Goal: Task Accomplishment & Management: Use online tool/utility

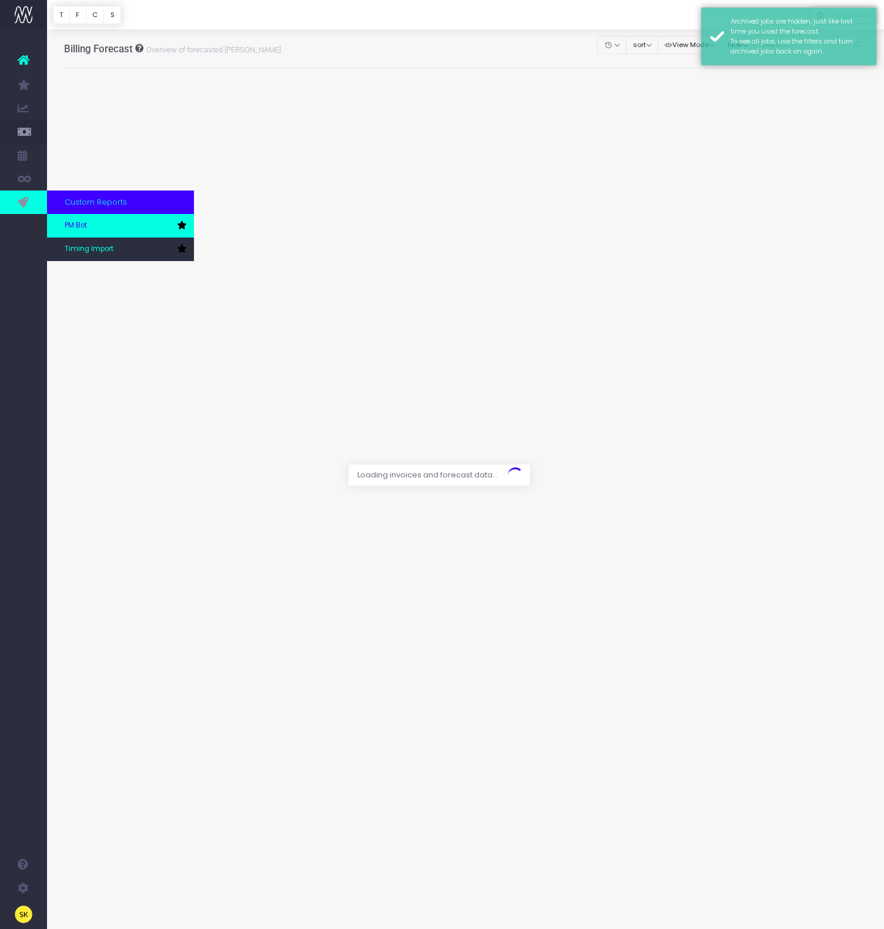
click at [72, 223] on span "PM Bot" at bounding box center [76, 225] width 22 height 11
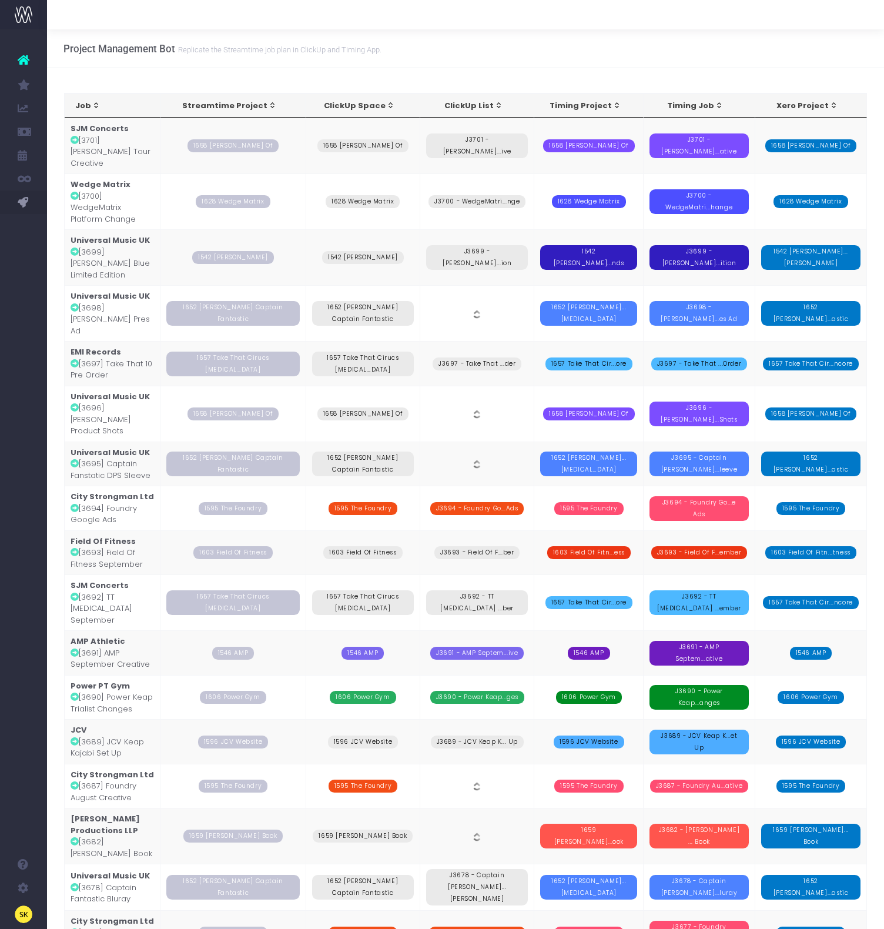
click at [112, 574] on td "SJM Concerts [3692] TT Encore September" at bounding box center [113, 602] width 96 height 56
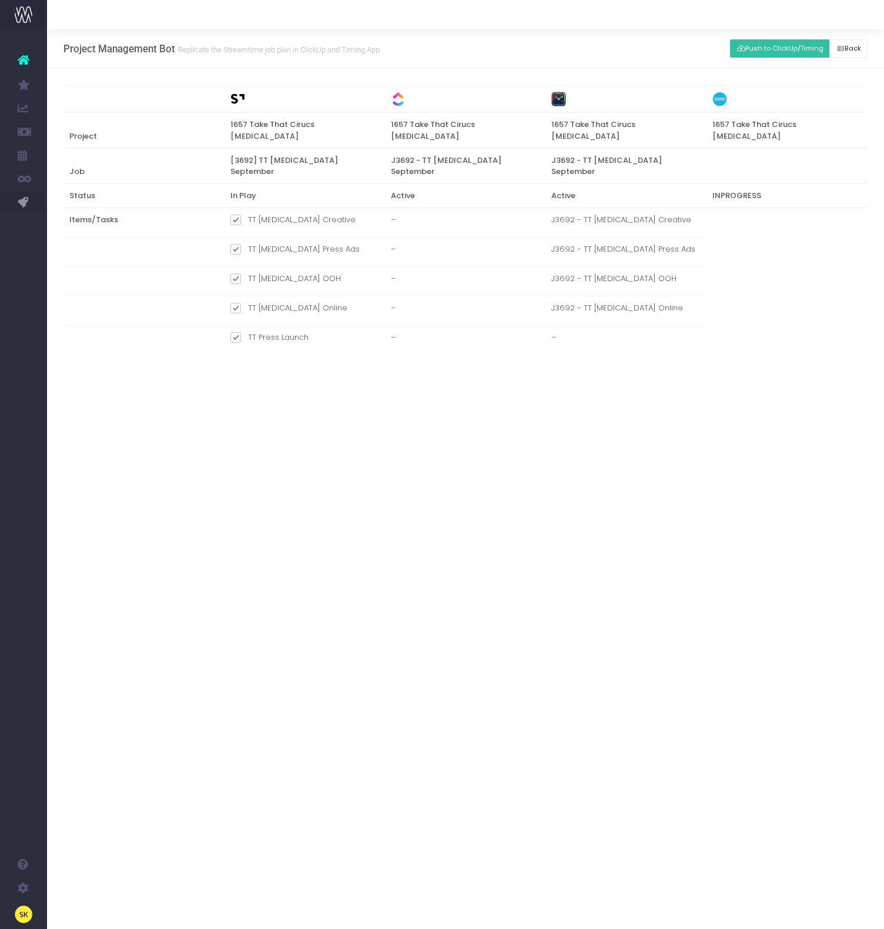
click at [238, 215] on span at bounding box center [235, 220] width 11 height 11
click at [248, 214] on input "TT Encore Creative" at bounding box center [252, 218] width 8 height 8
checkbox input "false"
click at [237, 244] on span at bounding box center [235, 249] width 11 height 11
click at [248, 243] on input "TT Encore Press Ads" at bounding box center [252, 247] width 8 height 8
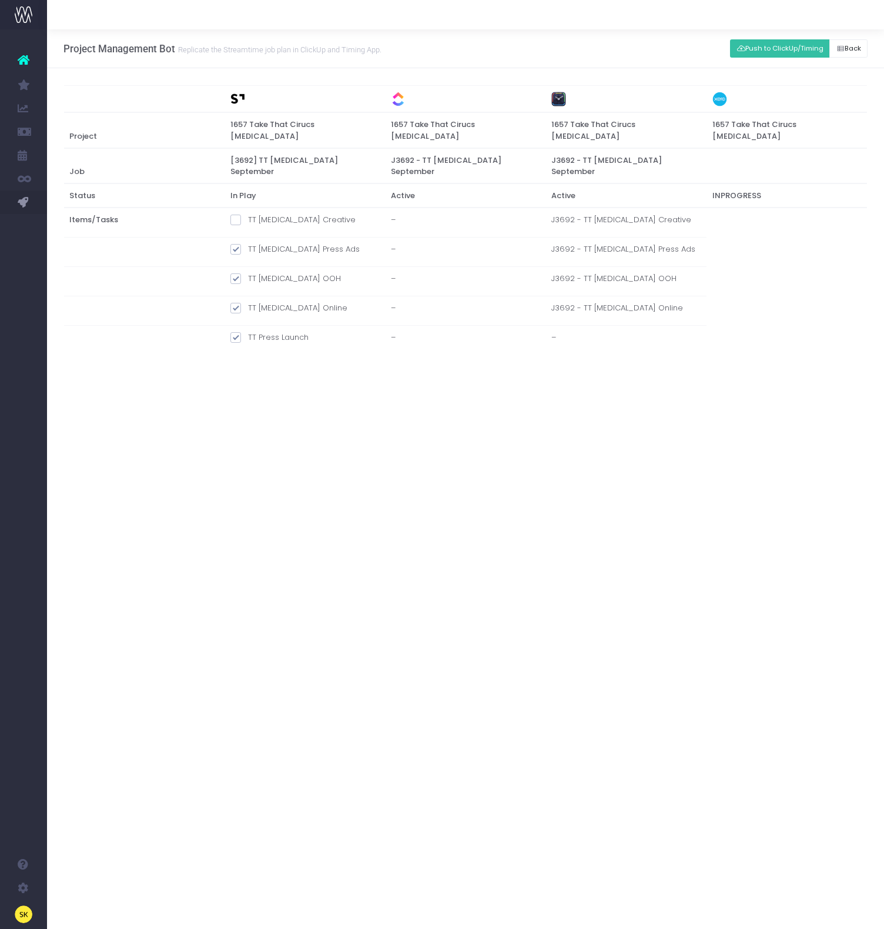
checkbox input "false"
click at [234, 273] on span at bounding box center [235, 278] width 11 height 11
click at [248, 273] on input "TT Encore OOH" at bounding box center [252, 277] width 8 height 8
checkbox input "false"
drag, startPoint x: 236, startPoint y: 283, endPoint x: 242, endPoint y: 287, distance: 7.2
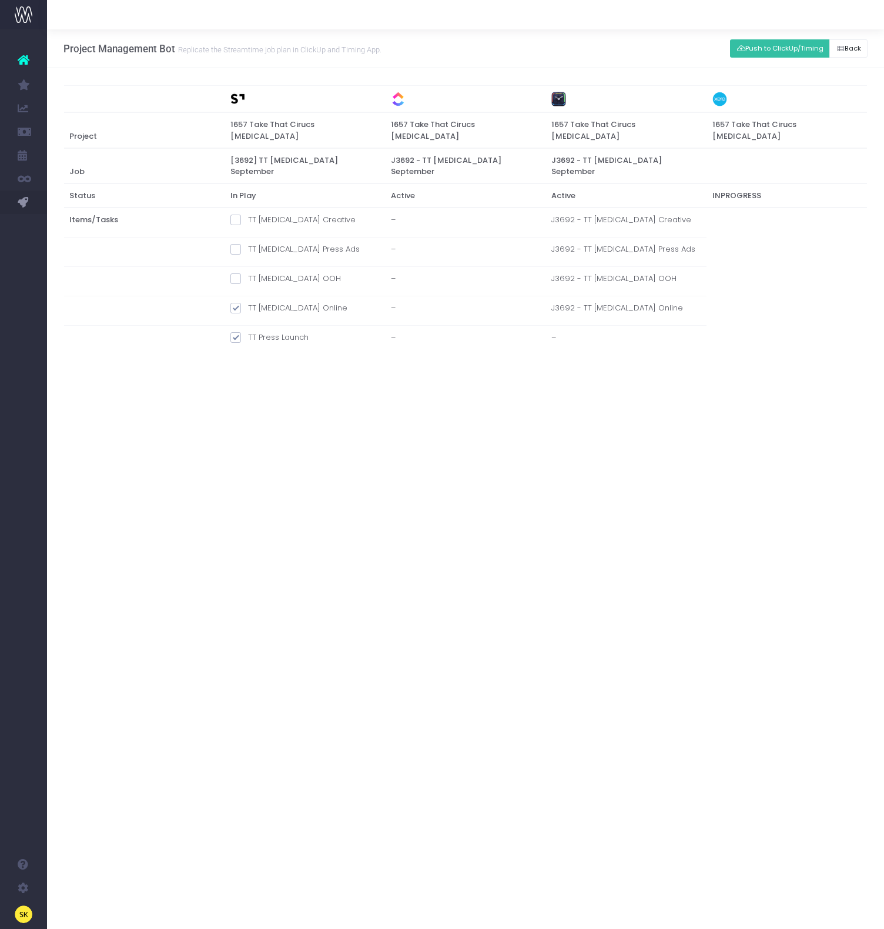
click at [237, 303] on span at bounding box center [235, 308] width 11 height 11
click at [248, 302] on input "TT Encore Online" at bounding box center [252, 306] width 8 height 8
checkbox input "false"
click at [767, 45] on button "Push to ClickUp/Timing" at bounding box center [780, 48] width 100 height 18
click at [92, 108] on span "New Forecast" at bounding box center [79, 108] width 29 height 21
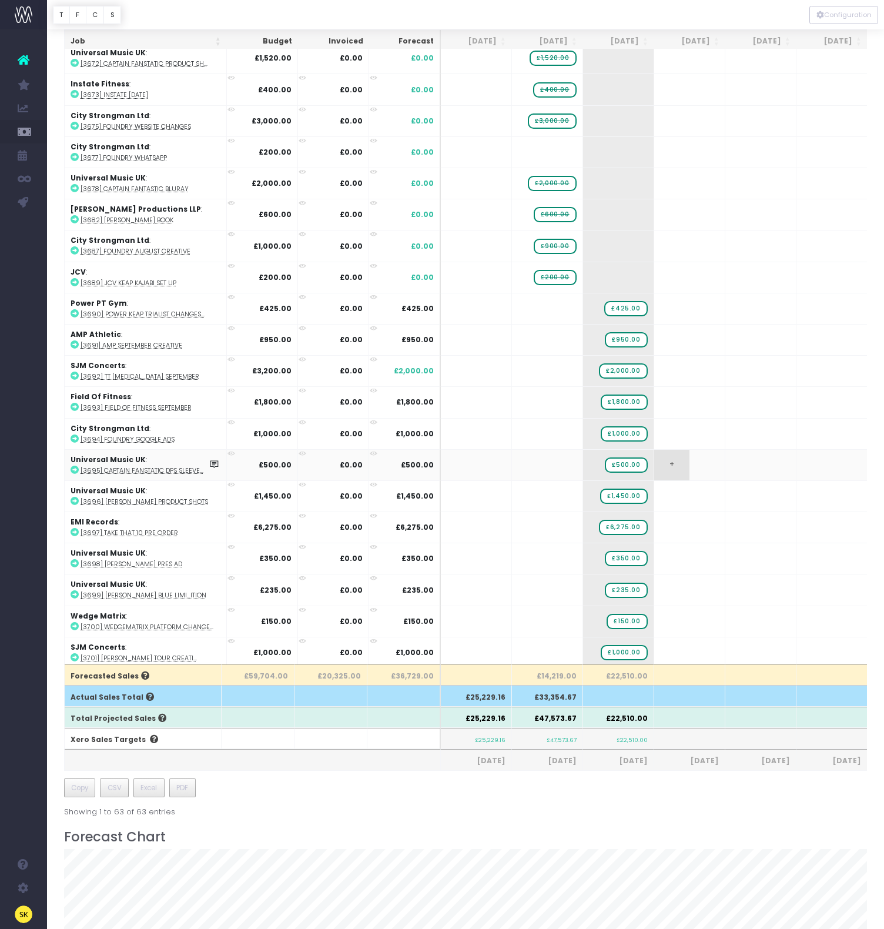
scroll to position [197, 0]
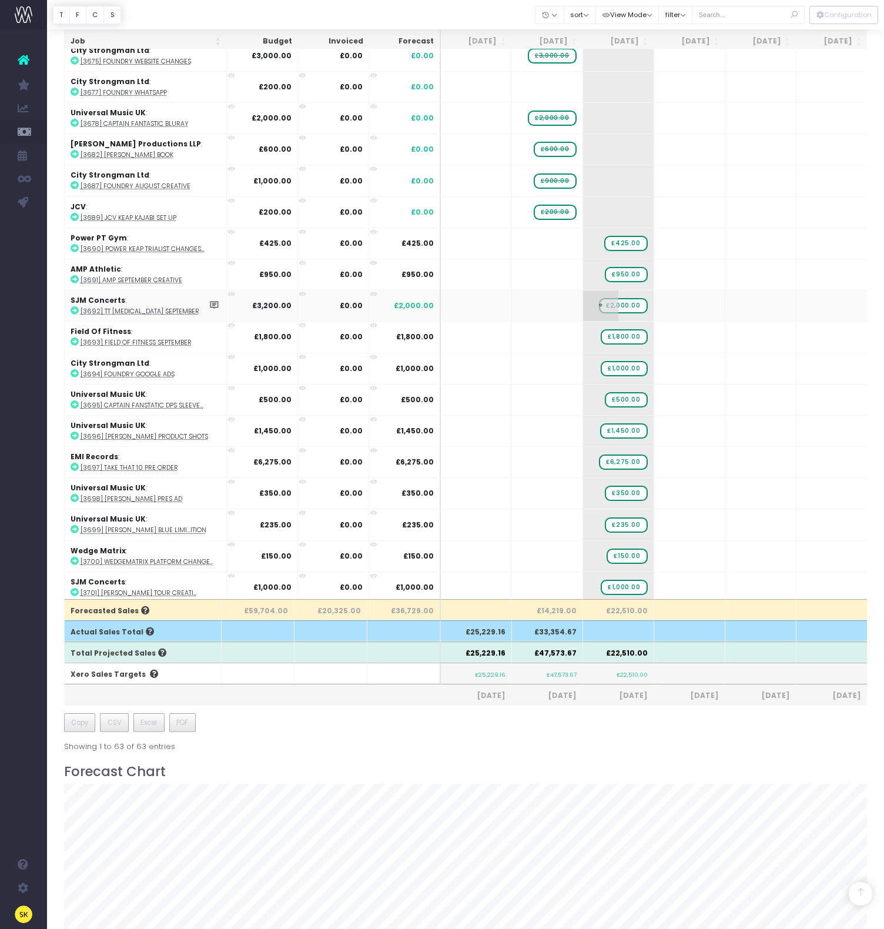
click at [618, 303] on span "£2,000.00" at bounding box center [623, 305] width 48 height 15
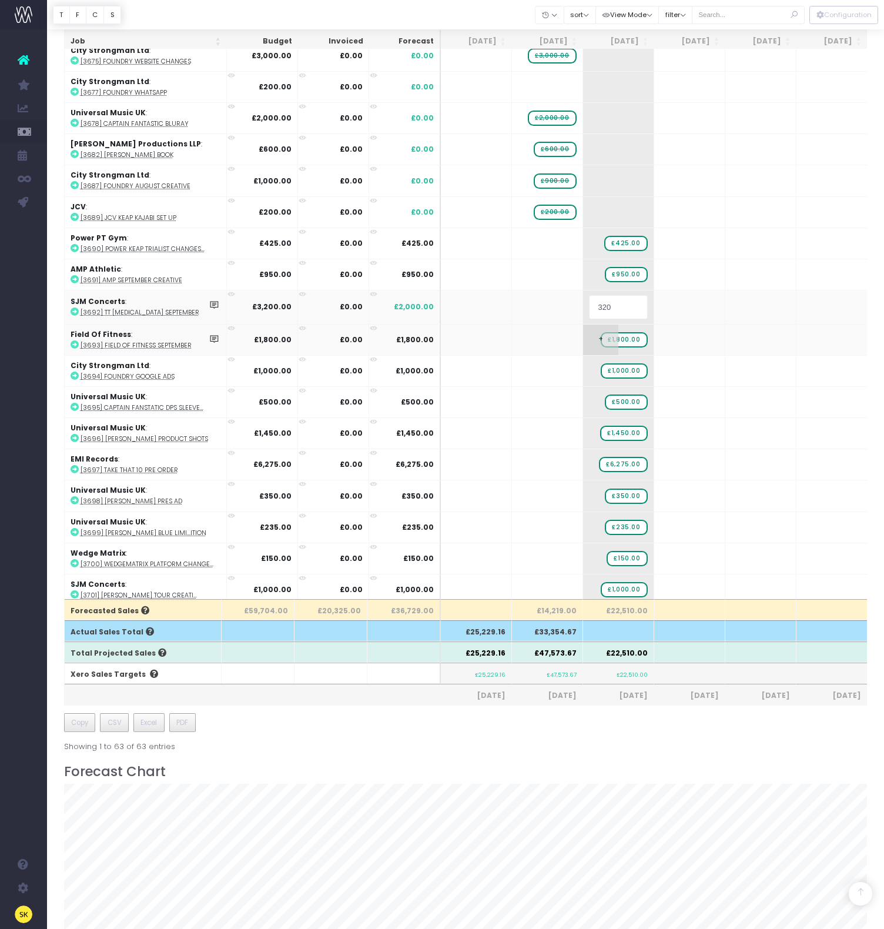
type input "3200"
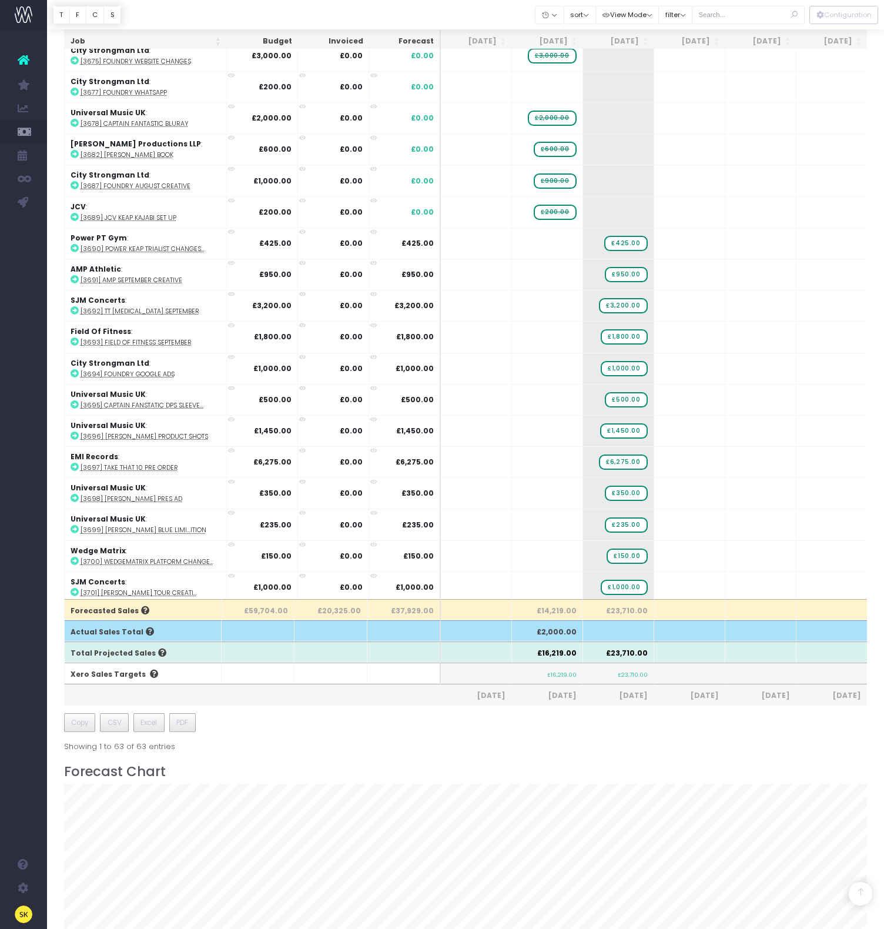
scroll to position [0, 0]
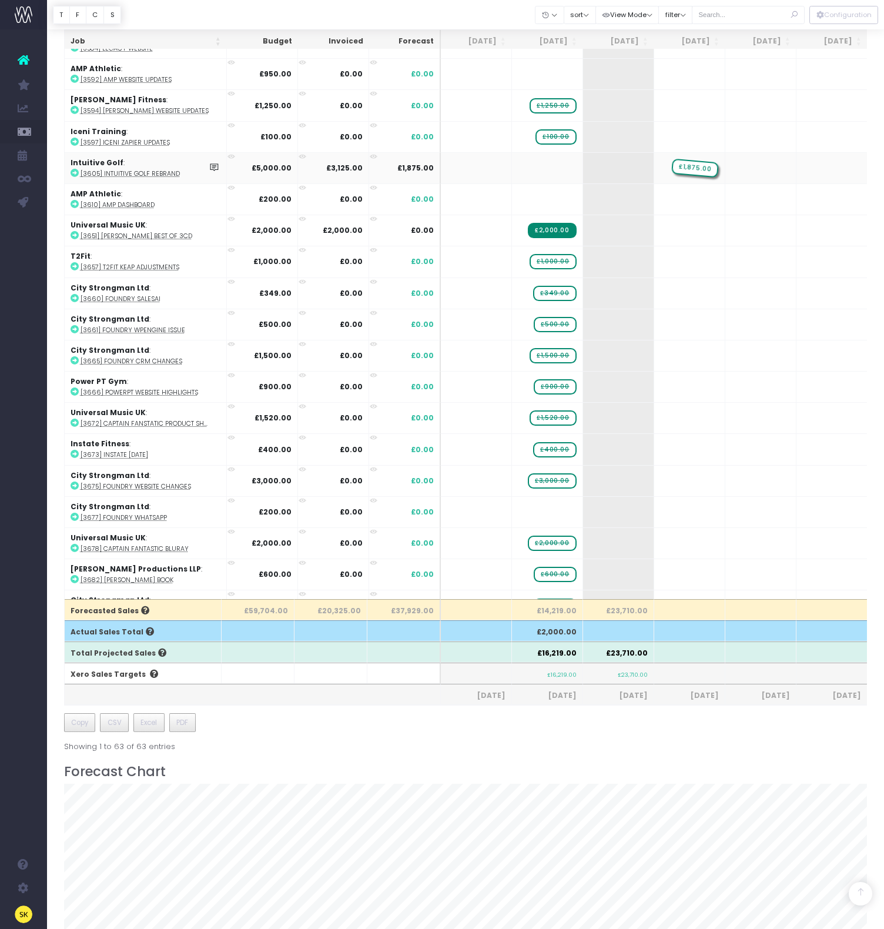
drag, startPoint x: 626, startPoint y: 166, endPoint x: 698, endPoint y: 164, distance: 72.9
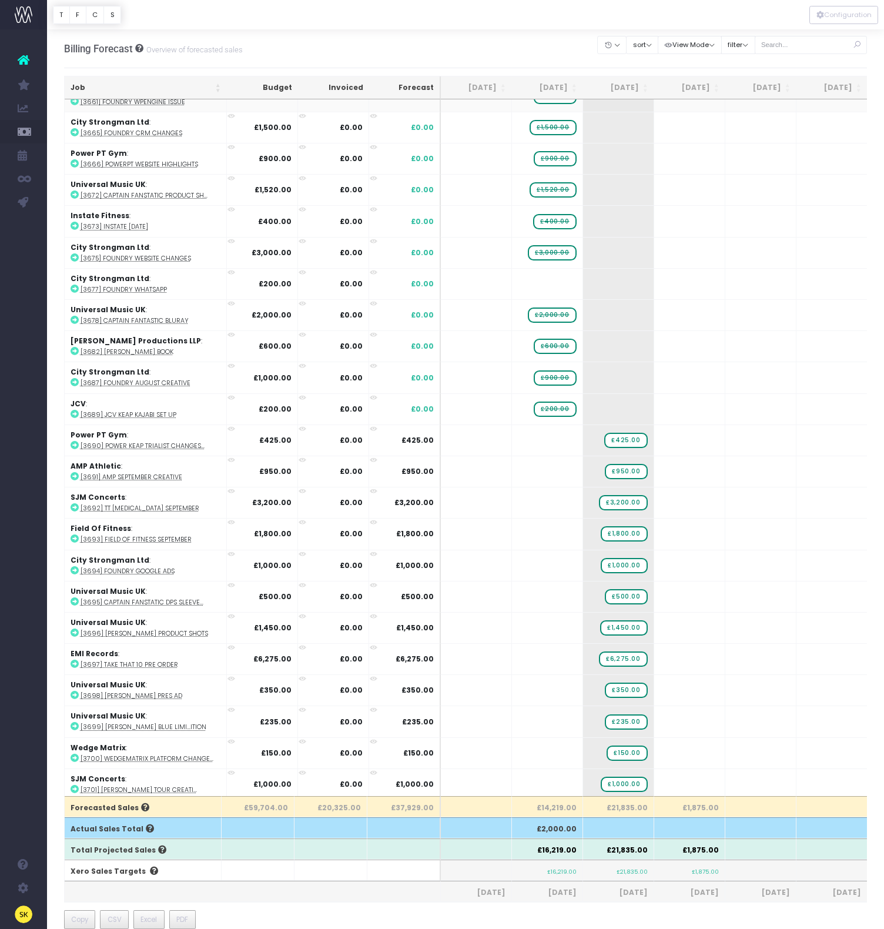
scroll to position [73, 0]
